Goal: Check status: Check status

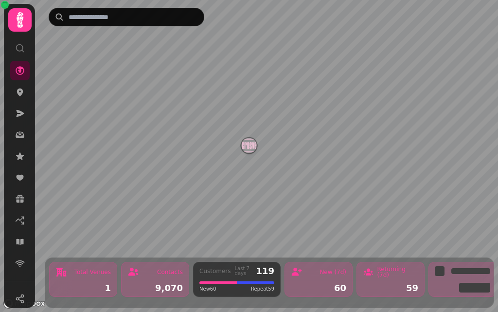
click at [22, 16] on icon at bounding box center [20, 20] width 7 height 16
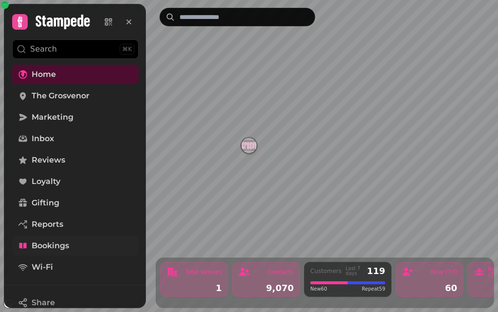
click at [60, 243] on span "Bookings" at bounding box center [50, 246] width 37 height 12
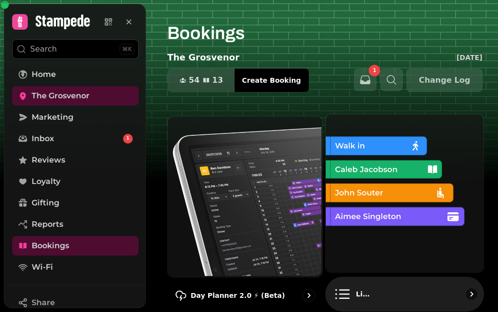
click at [407, 162] on img at bounding box center [404, 192] width 158 height 158
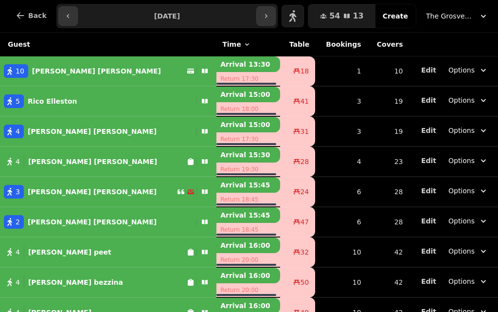
click at [73, 63] on button "10 [PERSON_NAME] [PERSON_NAME]" at bounding box center [108, 70] width 216 height 23
select select "**********"
select select "**"
select select "*****"
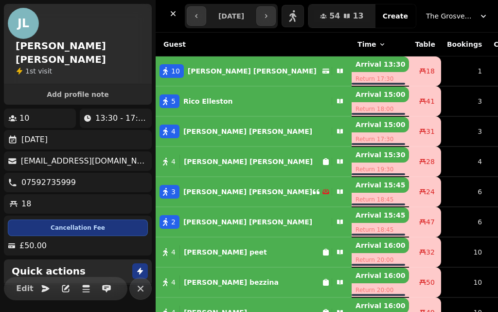
click at [220, 105] on p "[PERSON_NAME]" at bounding box center [208, 101] width 50 height 10
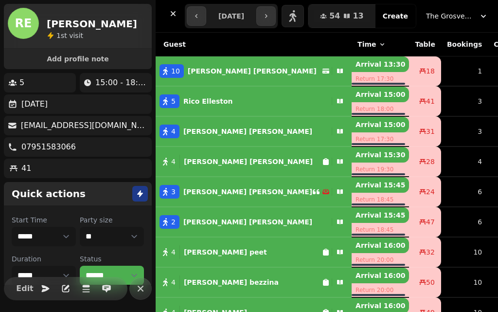
click at [222, 128] on p "[PERSON_NAME]" at bounding box center [247, 131] width 129 height 10
click at [211, 162] on p "[PERSON_NAME]" at bounding box center [248, 162] width 129 height 10
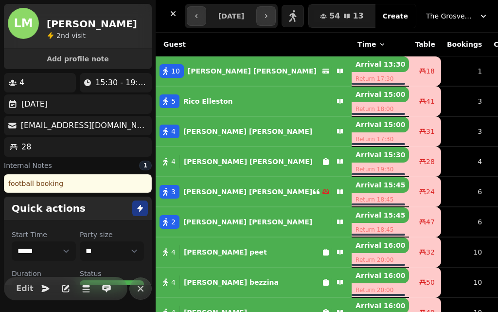
click at [212, 193] on p "[PERSON_NAME]" at bounding box center [247, 192] width 129 height 10
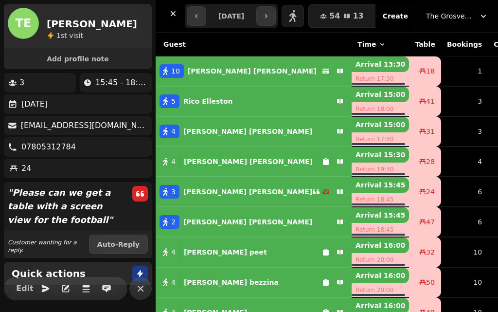
click at [219, 223] on div "2 [PERSON_NAME]" at bounding box center [242, 222] width 172 height 14
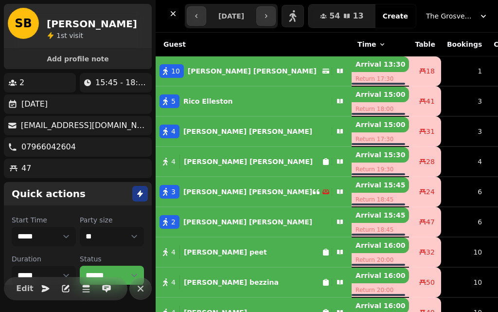
click at [216, 257] on div "4 [PERSON_NAME]" at bounding box center [239, 252] width 166 height 14
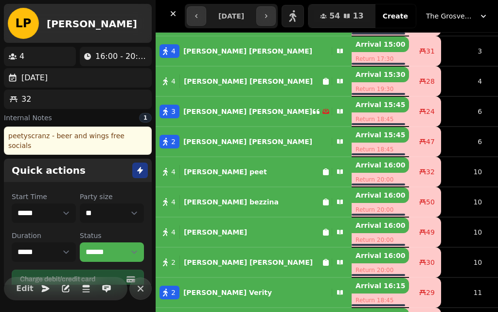
scroll to position [92, 0]
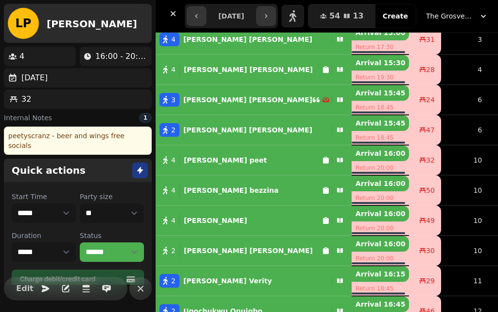
click at [209, 191] on p "[PERSON_NAME]" at bounding box center [231, 190] width 95 height 10
click at [211, 224] on div "4 [PERSON_NAME]" at bounding box center [239, 220] width 166 height 14
click at [222, 255] on div "[PERSON_NAME]" at bounding box center [246, 251] width 133 height 14
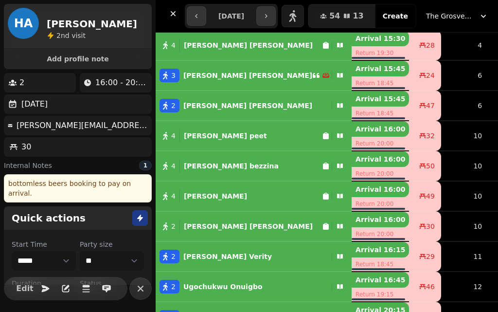
scroll to position [143, 0]
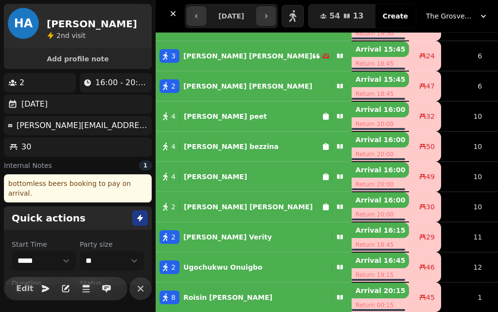
click at [229, 230] on div "2 [PERSON_NAME]" at bounding box center [242, 237] width 172 height 14
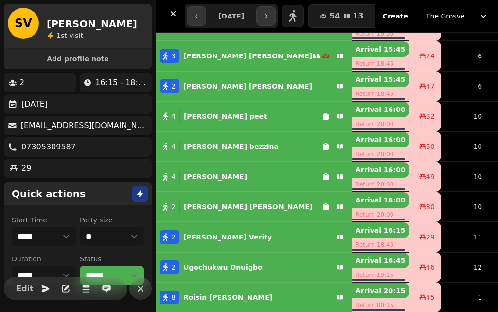
click at [220, 260] on div "[PERSON_NAME]" at bounding box center [220, 267] width 83 height 14
click at [216, 290] on div "[PERSON_NAME]" at bounding box center [225, 297] width 93 height 14
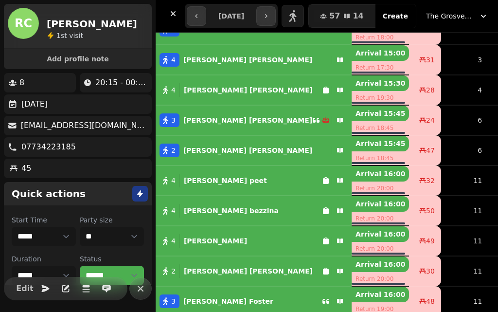
scroll to position [0, 0]
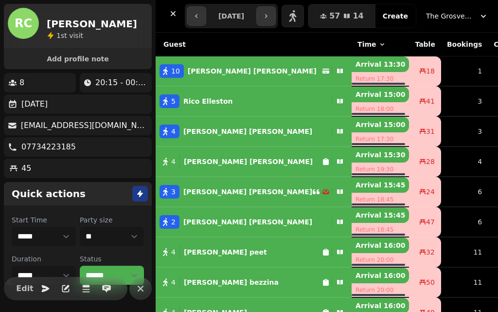
click at [219, 164] on div "4 [PERSON_NAME]" at bounding box center [239, 162] width 166 height 14
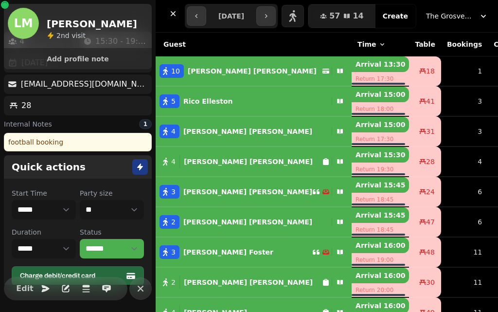
scroll to position [58, 0]
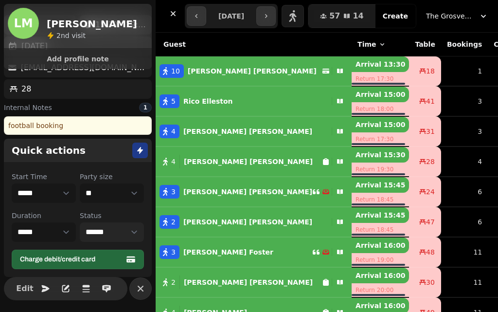
click at [133, 228] on select "**********" at bounding box center [112, 231] width 64 height 19
select select "*********"
click at [80, 222] on select "**********" at bounding box center [112, 231] width 64 height 19
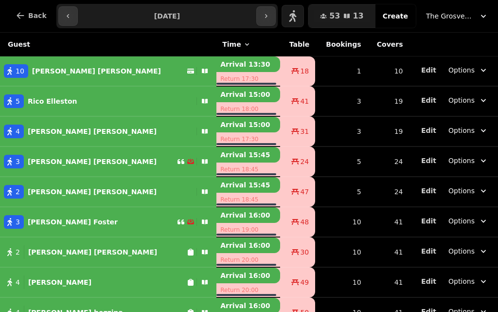
click at [56, 167] on div "[PERSON_NAME]" at bounding box center [90, 162] width 133 height 14
select select "**********"
select select "*"
select select "*****"
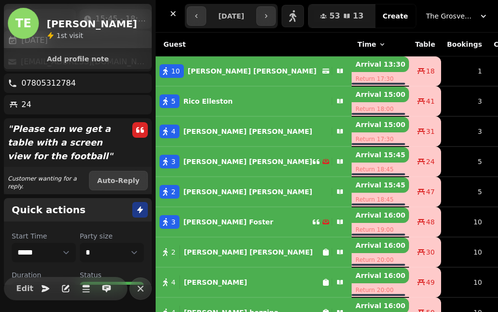
scroll to position [117, 0]
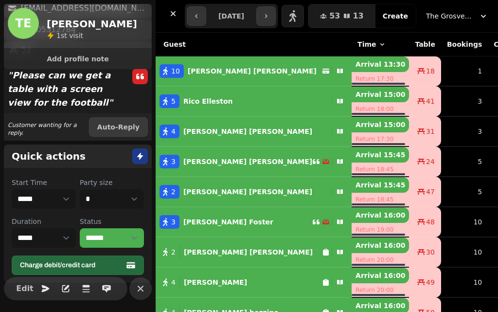
click at [112, 96] on p "" Please can we get a table with a screen view for the football "" at bounding box center [64, 89] width 121 height 49
click at [112, 81] on p "" Please can we get a table with a screen view for the football "" at bounding box center [64, 89] width 121 height 49
click at [108, 60] on span "Add profile note" at bounding box center [78, 58] width 124 height 7
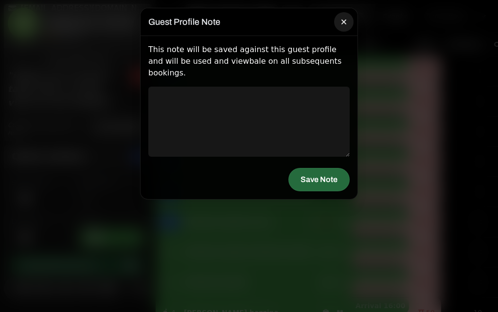
click at [344, 22] on icon "button" at bounding box center [343, 21] width 5 height 5
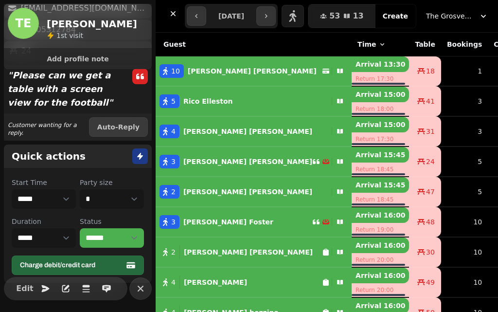
click at [234, 226] on div "3 Thomas Foster" at bounding box center [234, 222] width 157 height 14
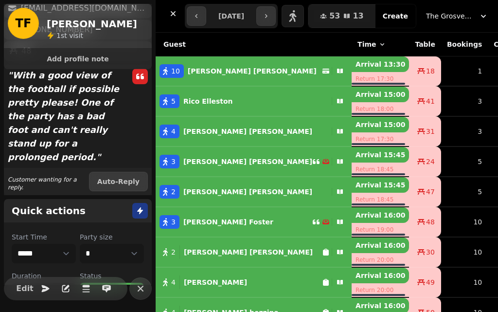
click at [218, 70] on div "10 [PERSON_NAME] [PERSON_NAME]" at bounding box center [239, 71] width 166 height 14
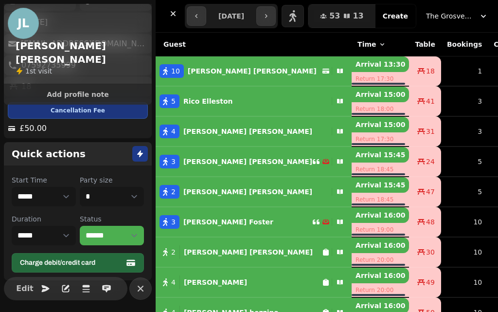
scroll to position [86, 0]
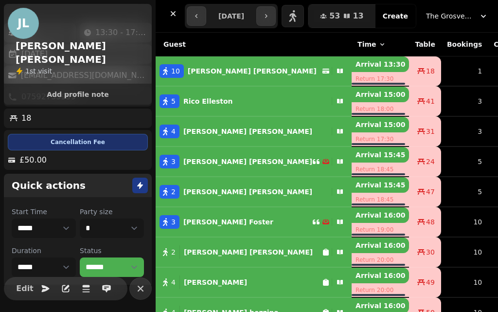
click at [95, 134] on div "Cancellation Fee" at bounding box center [78, 142] width 140 height 17
click at [92, 134] on div "Cancellation Fee" at bounding box center [78, 142] width 140 height 17
click at [216, 107] on div "[PERSON_NAME]" at bounding box center [205, 101] width 53 height 14
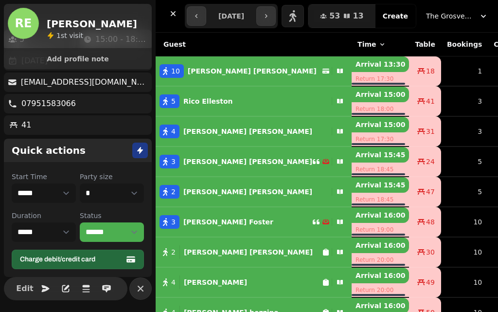
scroll to position [44, 0]
click at [218, 78] on button "10 [PERSON_NAME] [PERSON_NAME]" at bounding box center [254, 70] width 196 height 23
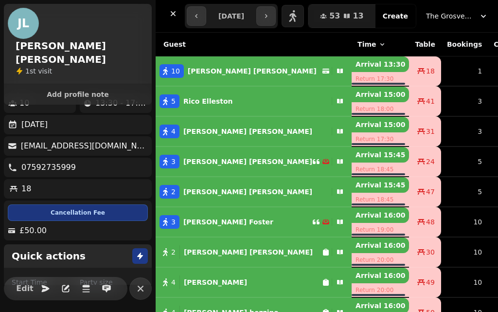
scroll to position [0, 0]
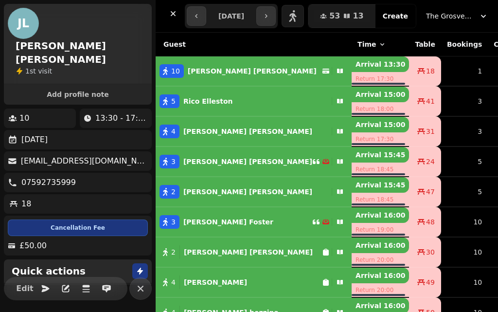
click at [213, 108] on button "5 [PERSON_NAME]" at bounding box center [254, 100] width 196 height 23
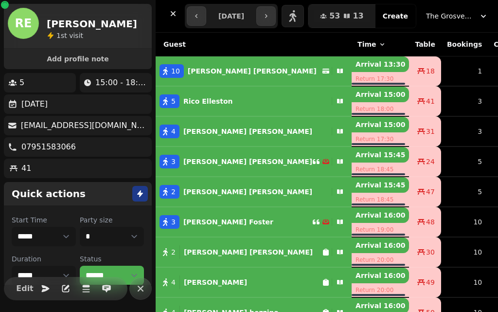
scroll to position [44, 0]
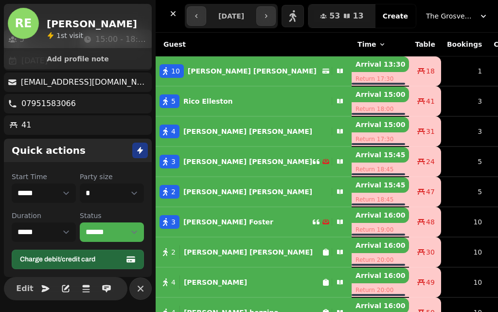
click at [206, 129] on p "[PERSON_NAME]" at bounding box center [247, 131] width 129 height 10
click at [216, 183] on button "2 [PERSON_NAME]" at bounding box center [254, 191] width 196 height 23
click at [213, 221] on p "Thomas Foster" at bounding box center [228, 222] width 90 height 10
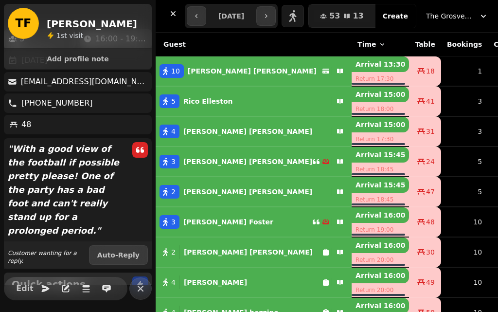
click at [213, 186] on div "Sean Boyle" at bounding box center [245, 192] width 133 height 14
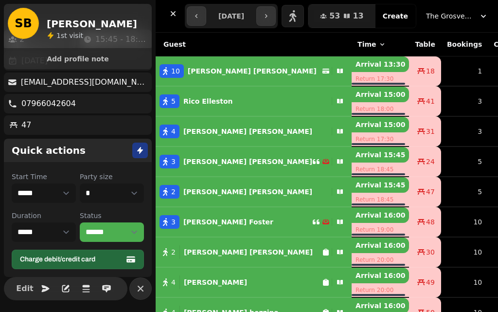
click at [352, 258] on p "Return 20:00" at bounding box center [380, 260] width 57 height 14
click at [352, 246] on p "Arrival 16:00" at bounding box center [380, 245] width 57 height 16
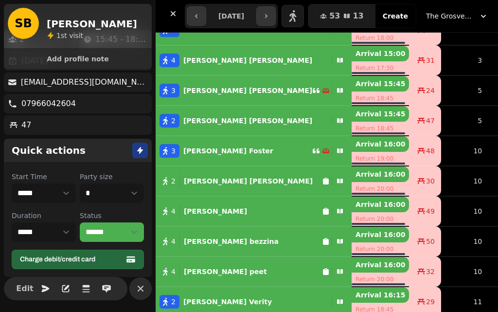
click at [352, 106] on p "Arrival 15:45" at bounding box center [380, 114] width 57 height 16
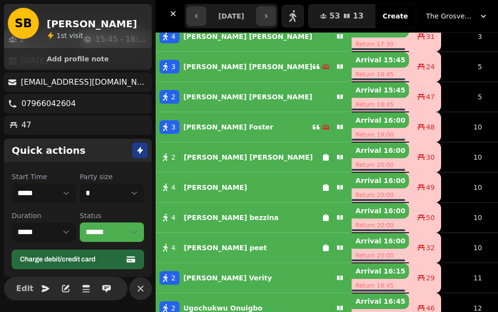
click at [213, 156] on p "[PERSON_NAME]" at bounding box center [248, 157] width 129 height 10
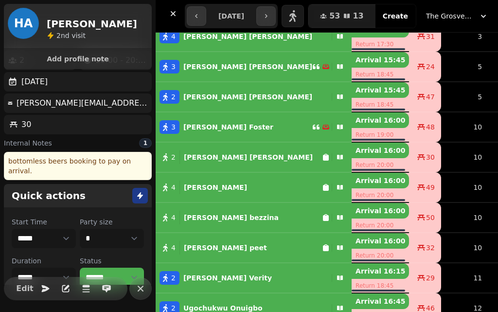
scroll to position [44, 0]
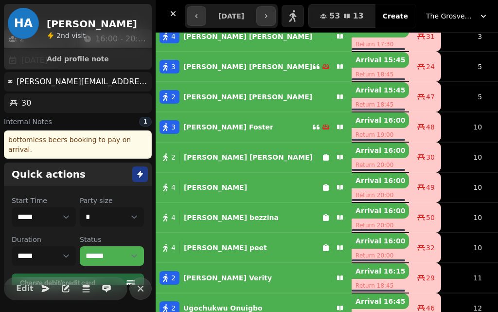
click at [205, 195] on button "4 [PERSON_NAME]" at bounding box center [254, 187] width 196 height 23
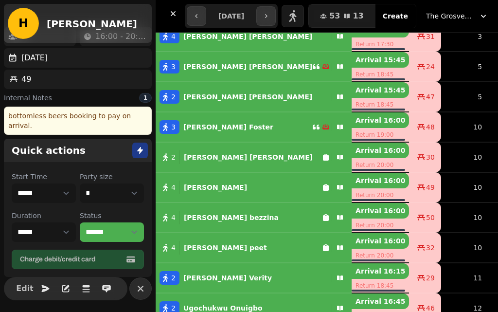
scroll to position [10, 0]
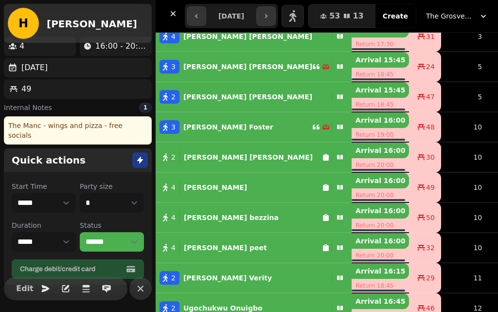
click at [210, 212] on div "[PERSON_NAME]" at bounding box center [229, 218] width 99 height 14
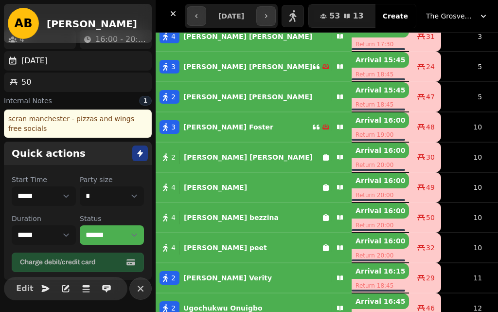
click at [206, 245] on p "liam peet" at bounding box center [225, 248] width 83 height 10
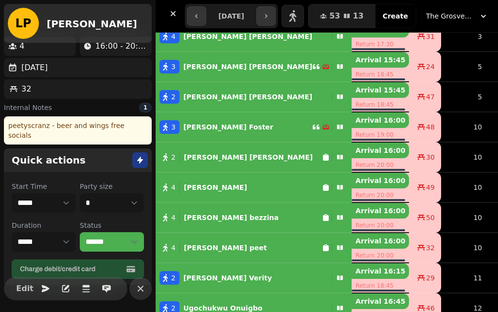
click at [221, 275] on div "2 [PERSON_NAME]" at bounding box center [242, 278] width 172 height 14
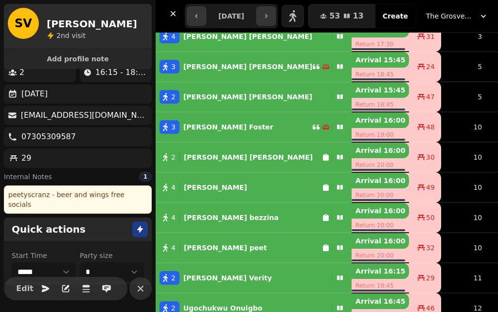
scroll to position [44, 0]
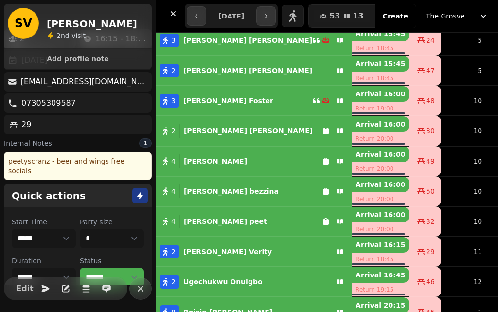
click at [337, 189] on icon "button" at bounding box center [340, 191] width 6 height 5
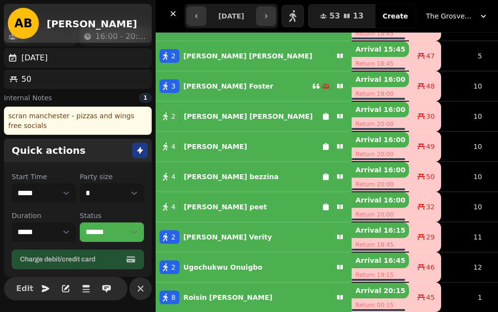
scroll to position [17, 0]
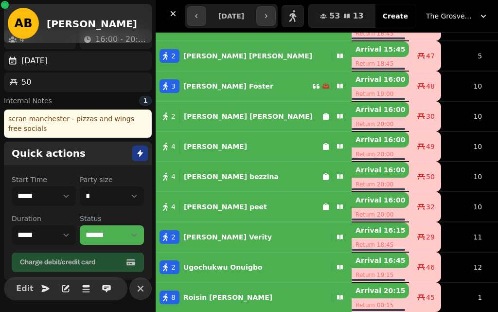
click at [216, 200] on div "4 [PERSON_NAME]" at bounding box center [239, 207] width 166 height 14
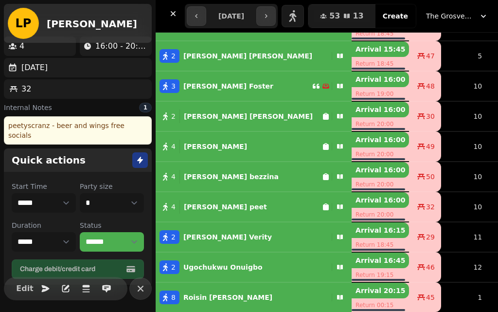
click at [221, 230] on div "2 [PERSON_NAME]" at bounding box center [242, 237] width 172 height 14
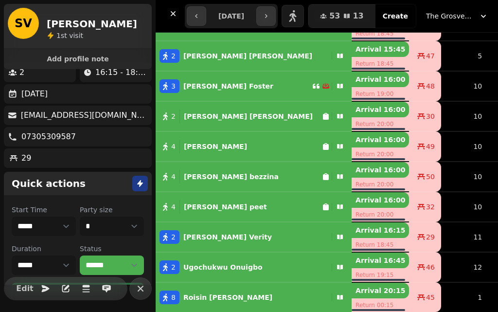
scroll to position [44, 0]
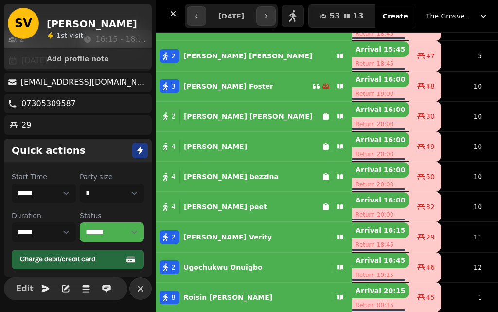
click at [213, 262] on p "[PERSON_NAME]" at bounding box center [222, 267] width 79 height 10
click at [266, 225] on button "2 [PERSON_NAME]" at bounding box center [254, 236] width 196 height 23
click at [243, 263] on p "[PERSON_NAME]" at bounding box center [222, 267] width 79 height 10
click at [215, 292] on p "[PERSON_NAME]" at bounding box center [227, 297] width 89 height 10
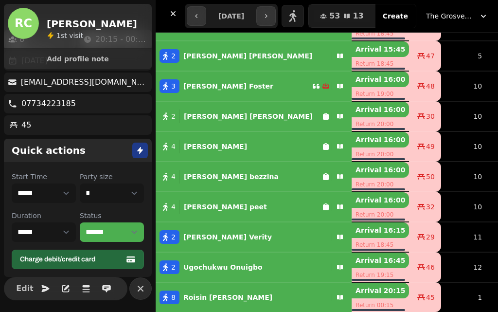
scroll to position [44, 0]
click at [88, 195] on select "* * * * * * * * * ** ** ** ** ** ** ** ** ** ** ** ** ** ** ** ** ** ** ** ** *…" at bounding box center [112, 192] width 64 height 19
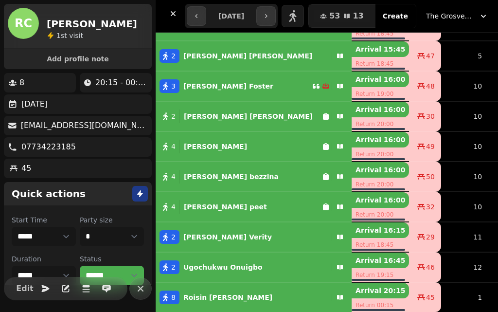
click at [244, 14] on input "**********" at bounding box center [231, 16] width 46 height 16
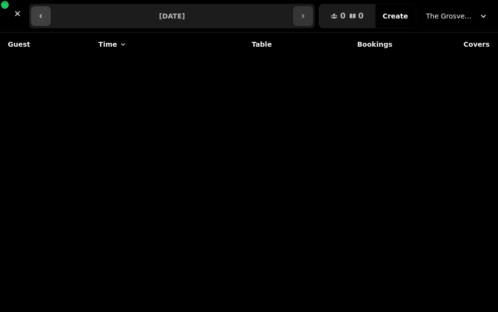
click at [40, 17] on icon "button" at bounding box center [40, 16] width 2 height 4
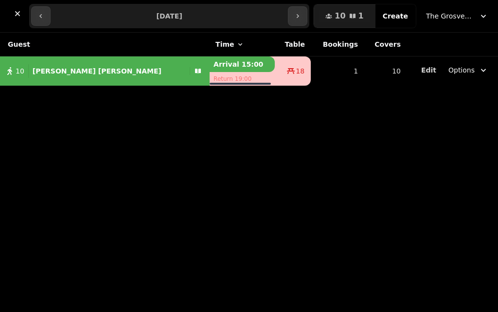
click at [214, 16] on input "**********" at bounding box center [169, 16] width 233 height 16
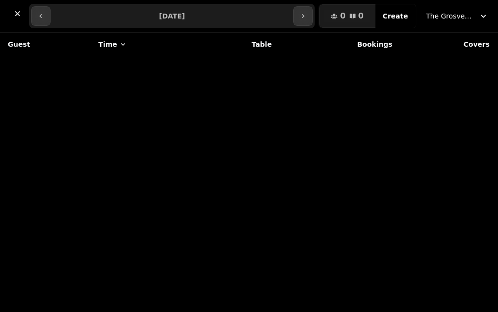
type input "**********"
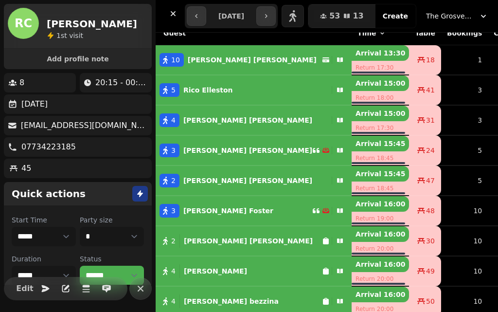
scroll to position [11, 0]
